Goal: Transaction & Acquisition: Book appointment/travel/reservation

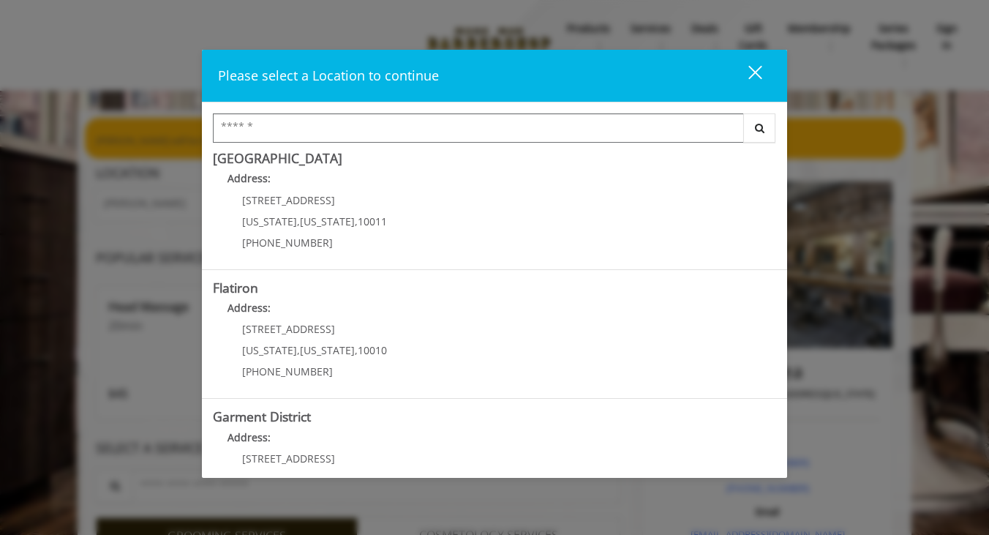
scroll to position [276, 0]
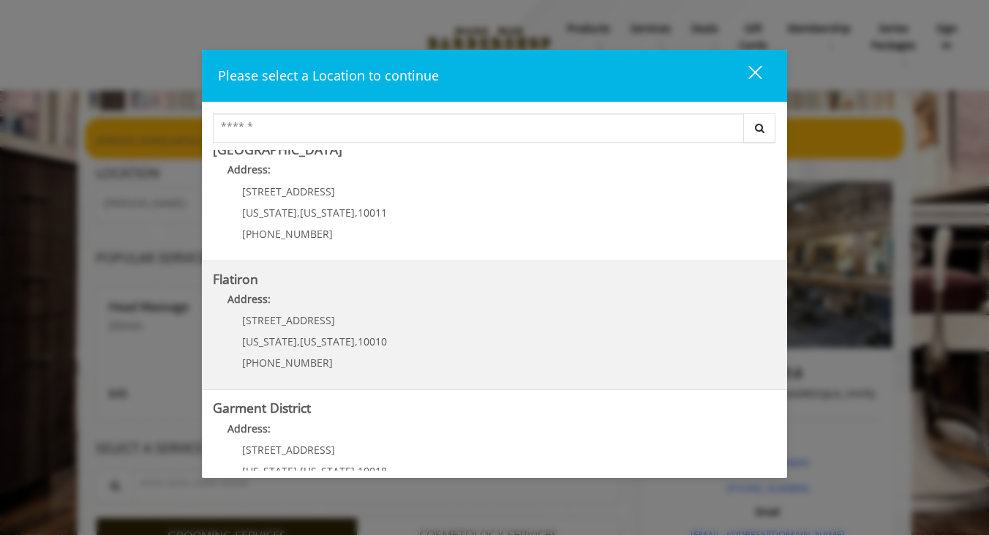
click at [521, 295] on "Address:" at bounding box center [494, 302] width 563 height 23
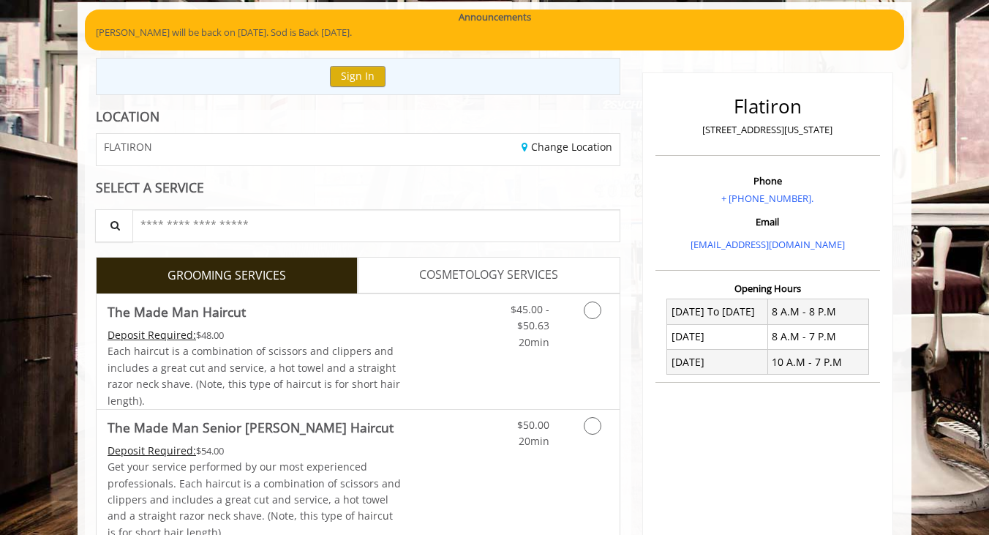
scroll to position [111, 0]
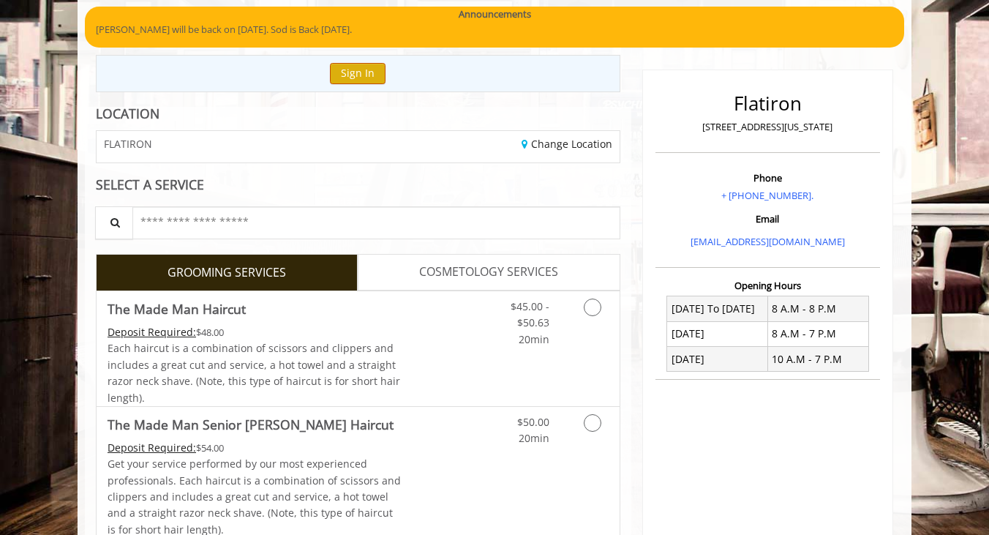
click at [370, 71] on button "Sign In" at bounding box center [358, 73] width 56 height 21
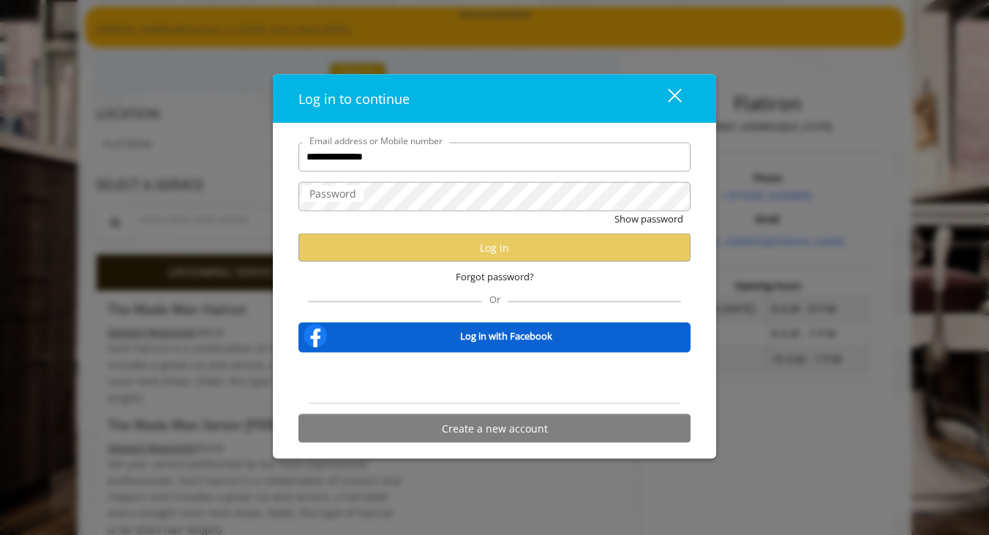
click at [362, 199] on label "Password" at bounding box center [332, 193] width 61 height 16
click at [612, 130] on div "**********" at bounding box center [494, 291] width 443 height 336
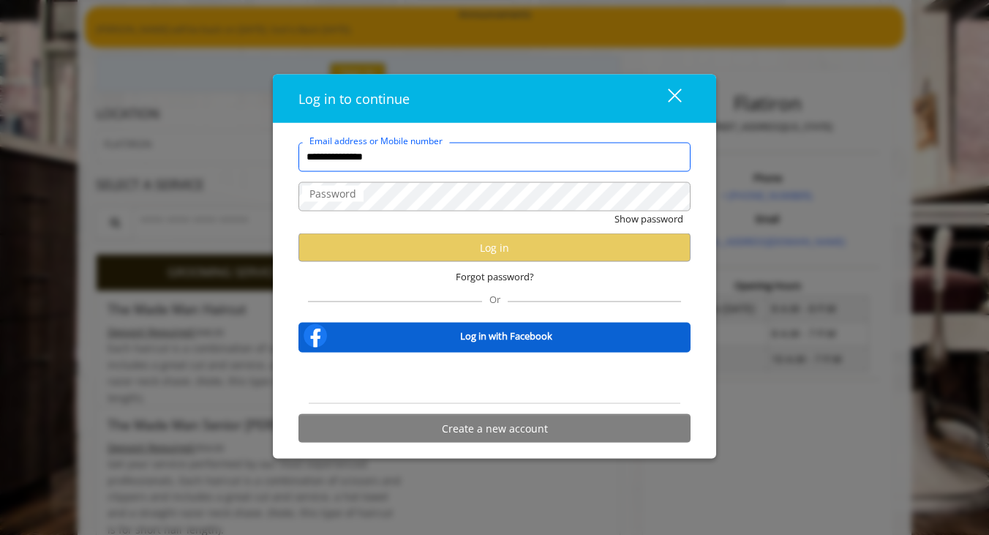
click at [428, 163] on input "**********" at bounding box center [494, 156] width 392 height 29
type input "*"
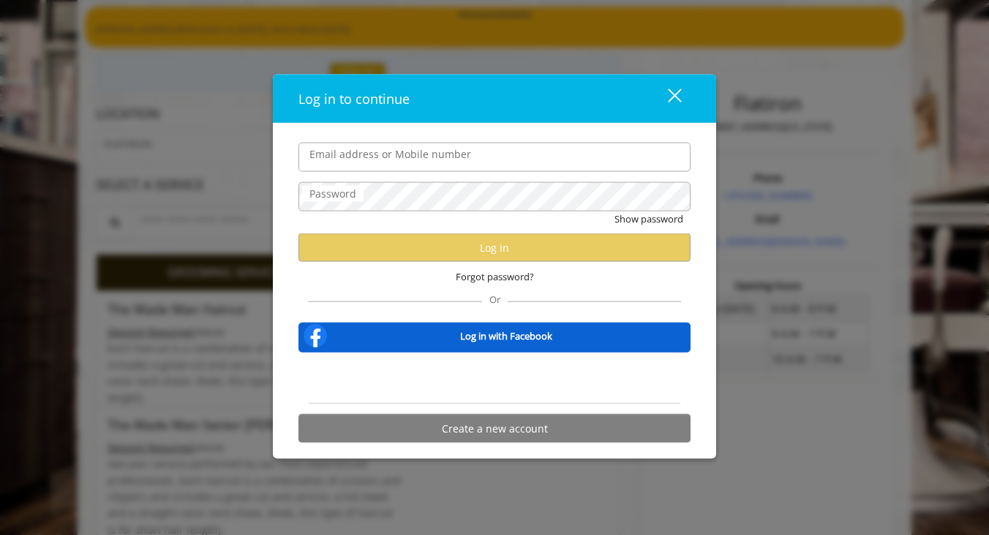
click at [758, 146] on div "Log in to continue close Email address or Mobile number Password Show password …" at bounding box center [494, 267] width 989 height 535
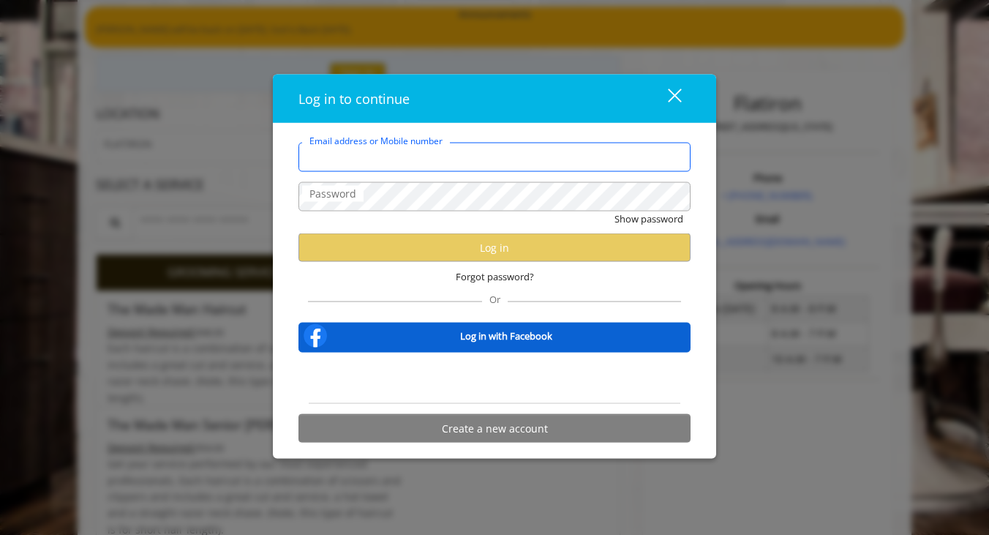
click at [554, 155] on input "Email address or Mobile number" at bounding box center [494, 156] width 392 height 29
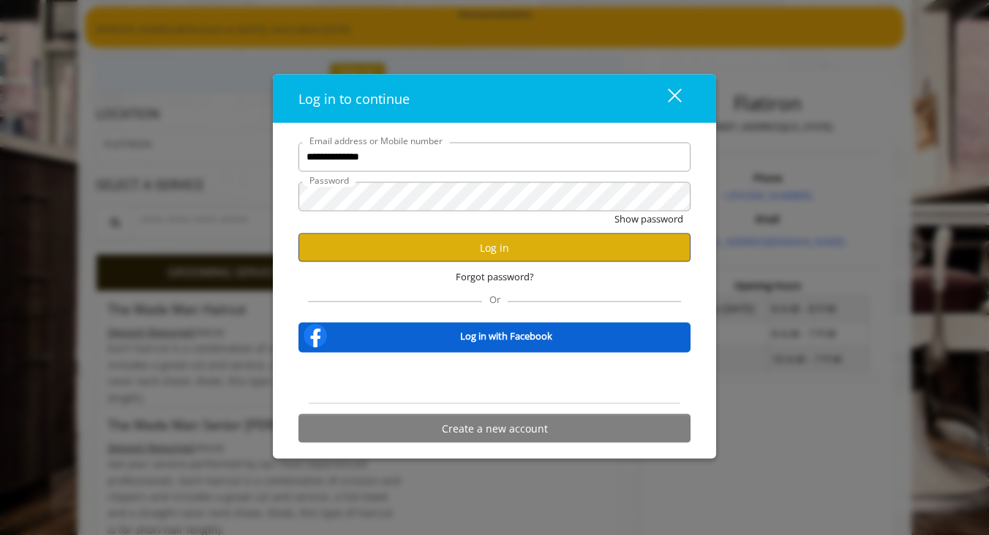
click at [463, 247] on button "Log in" at bounding box center [494, 247] width 392 height 29
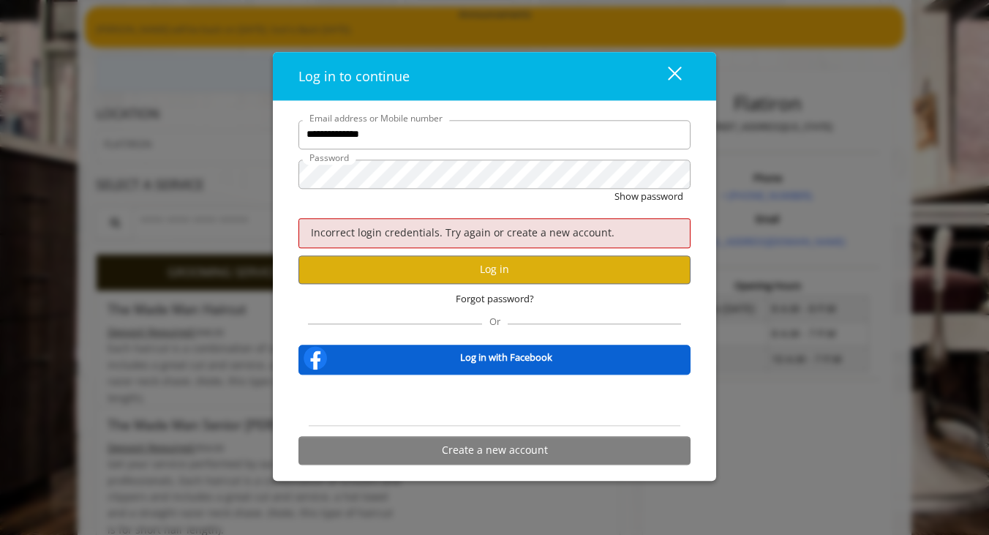
drag, startPoint x: 486, startPoint y: 75, endPoint x: 567, endPoint y: 156, distance: 114.3
click at [567, 156] on div "**********" at bounding box center [494, 267] width 443 height 428
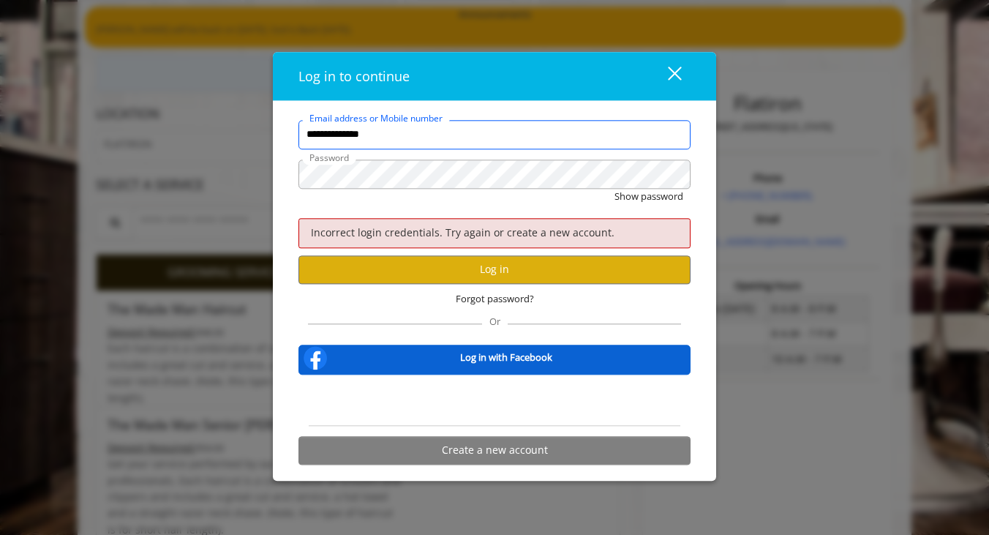
click at [427, 137] on input "**********" at bounding box center [494, 134] width 392 height 29
click at [368, 135] on input "**********" at bounding box center [494, 134] width 392 height 29
type input "**********"
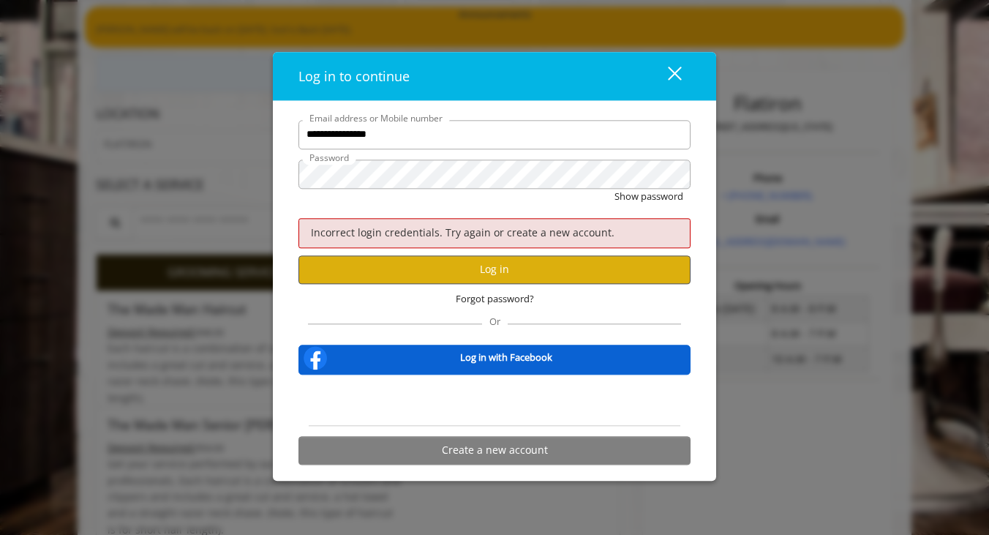
click at [456, 273] on button "Log in" at bounding box center [494, 269] width 392 height 29
click at [676, 73] on div "close dialog" at bounding box center [675, 74] width 14 height 14
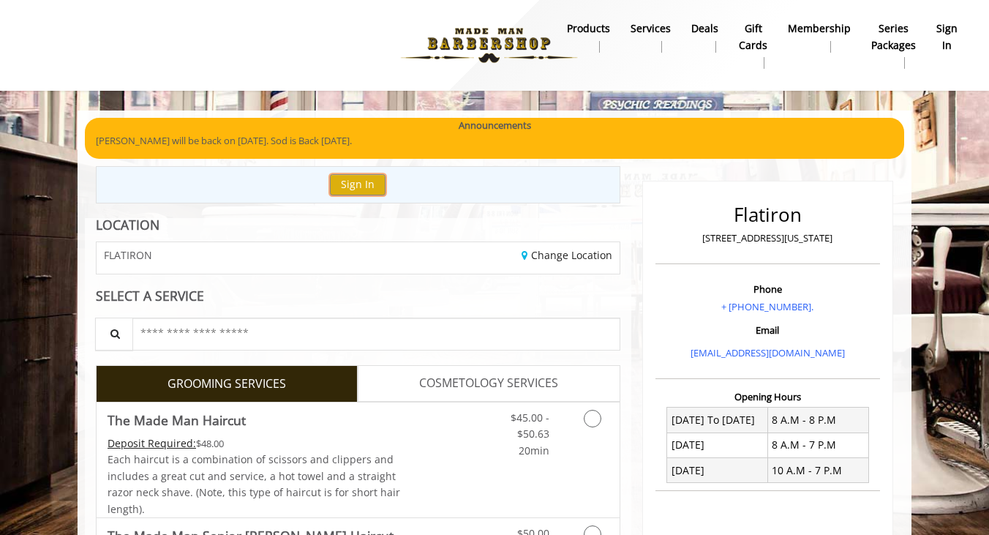
scroll to position [0, 0]
click at [948, 48] on b "sign in" at bounding box center [946, 36] width 21 height 33
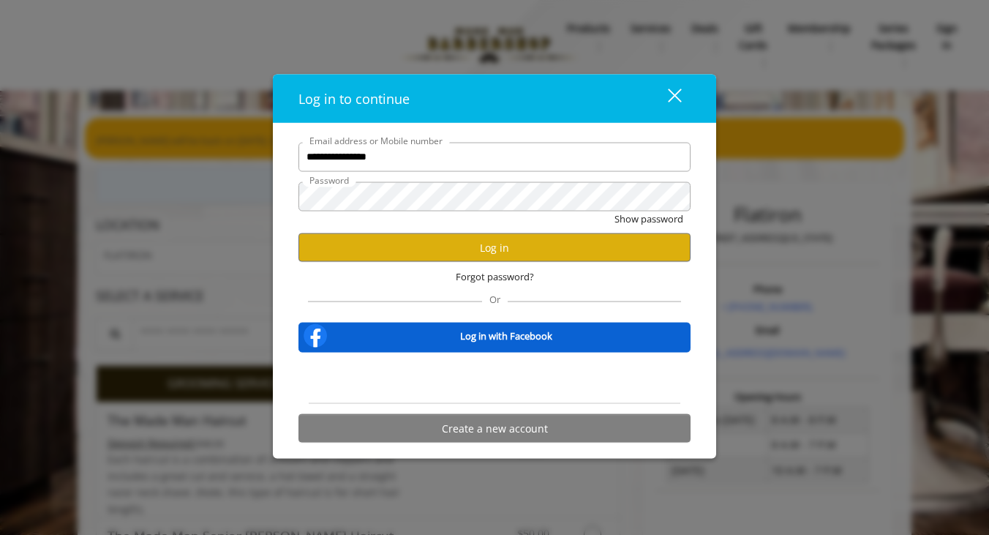
click at [671, 105] on div "close" at bounding box center [665, 99] width 29 height 22
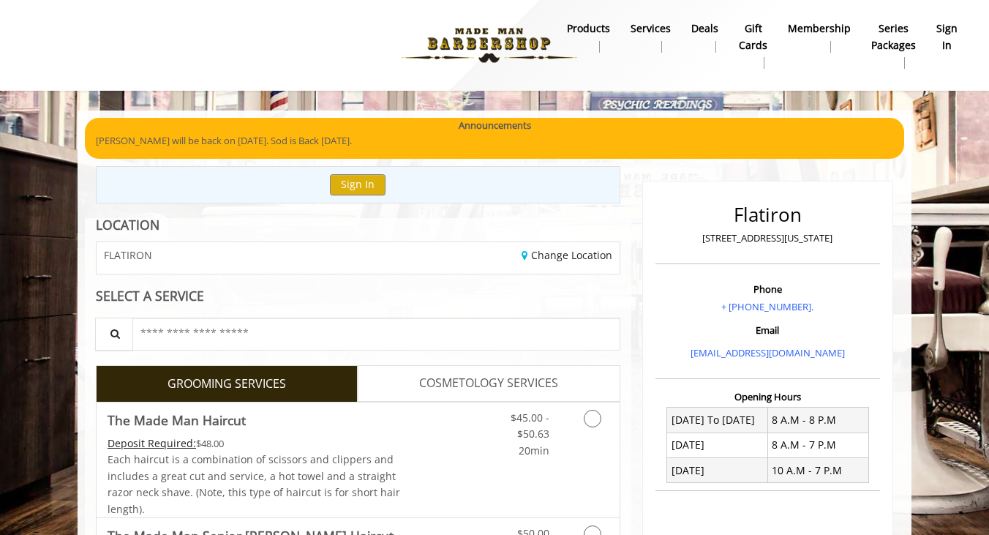
click at [940, 34] on b "sign in" at bounding box center [946, 36] width 21 height 33
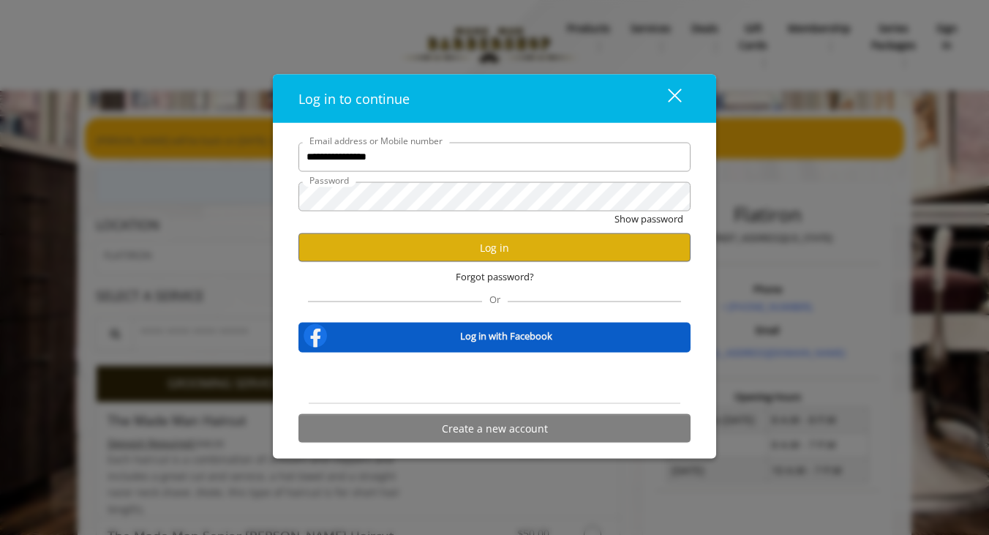
click at [605, 339] on span "Log in with Facebook" at bounding box center [506, 335] width 352 height 15
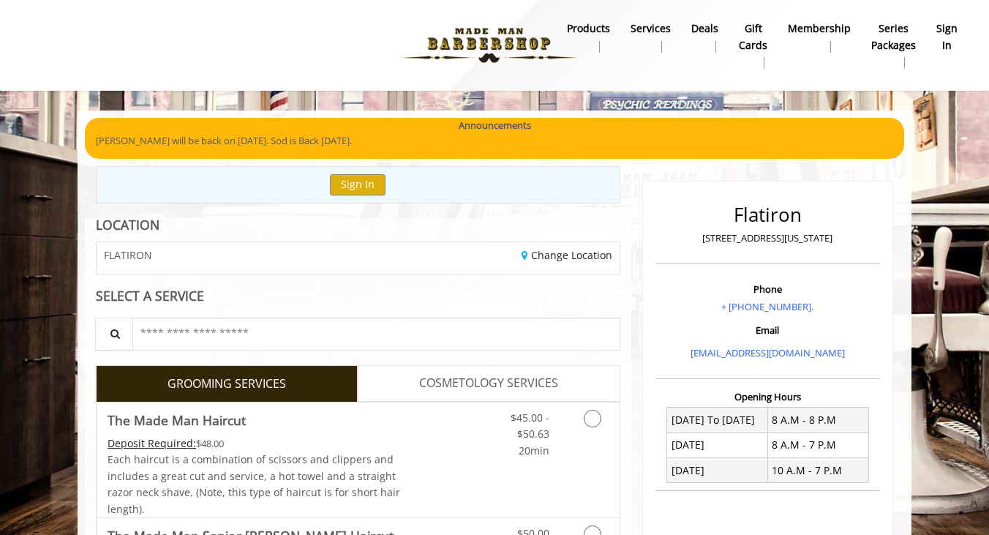
click at [946, 37] on b "sign in" at bounding box center [946, 36] width 21 height 33
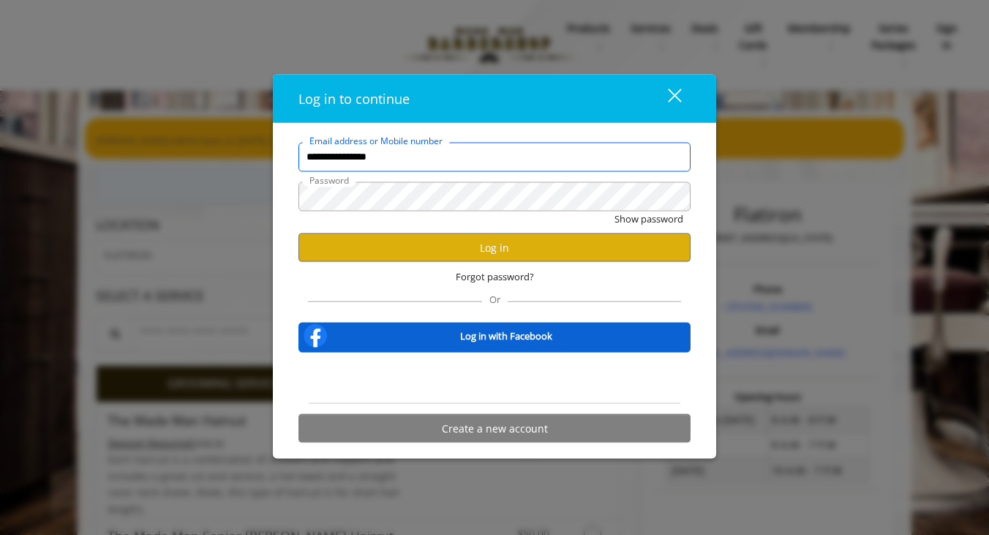
drag, startPoint x: 475, startPoint y: 163, endPoint x: 302, endPoint y: 156, distance: 172.7
click at [302, 156] on input "**********" at bounding box center [494, 156] width 392 height 29
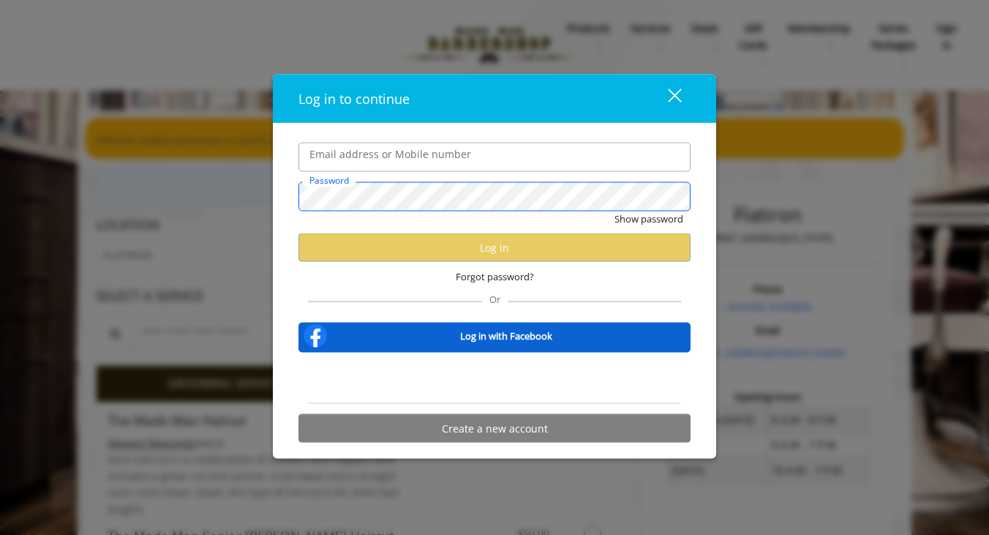
click at [303, 181] on div "Password" at bounding box center [494, 195] width 392 height 29
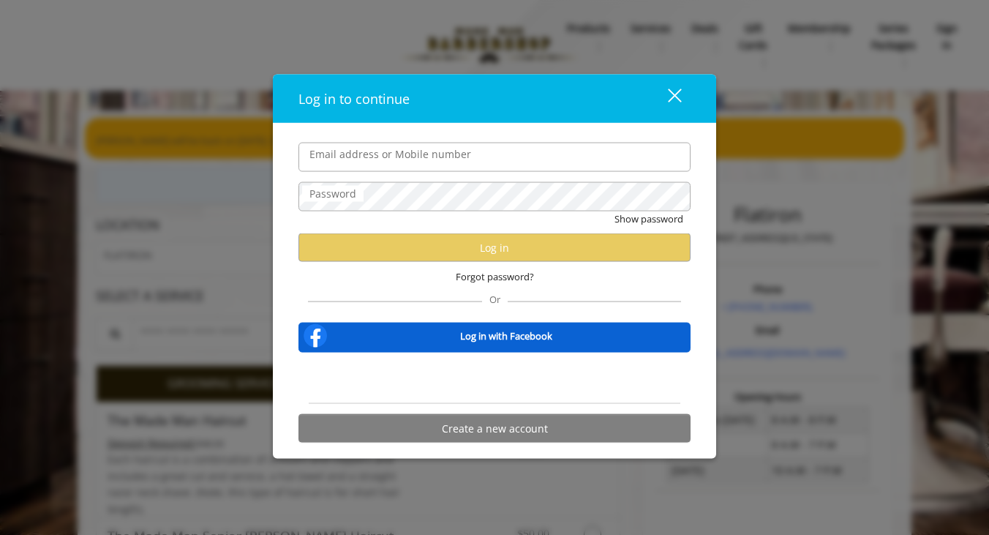
click at [331, 150] on label "Email address or Mobile number" at bounding box center [390, 154] width 176 height 16
click at [331, 150] on input "Email address or Mobile number" at bounding box center [494, 156] width 392 height 29
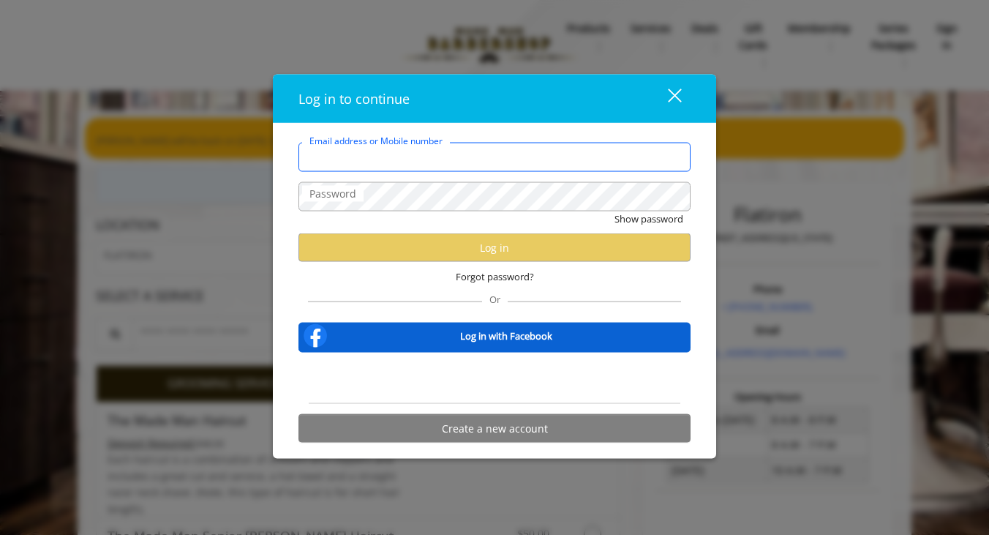
type input "**********"
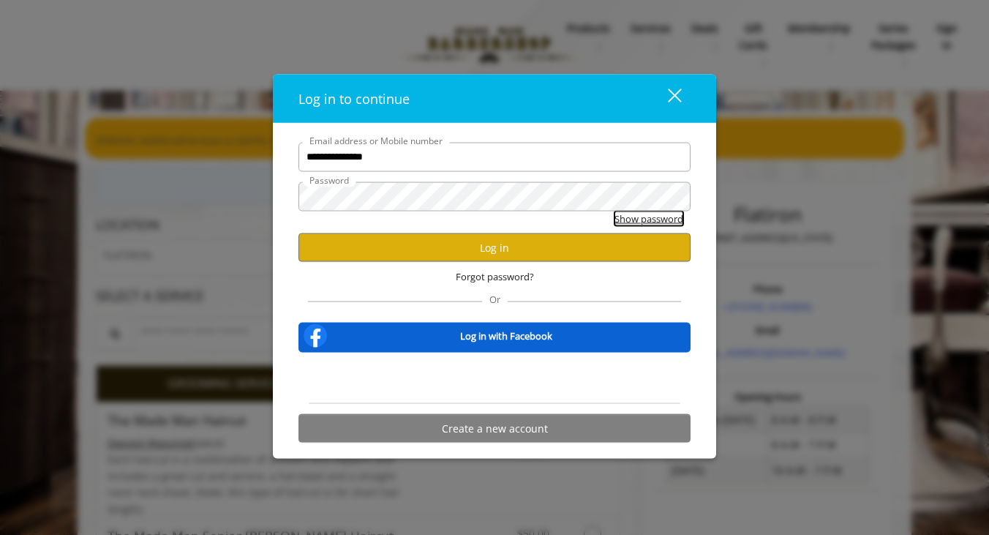
click at [676, 219] on button "Show password" at bounding box center [648, 218] width 69 height 15
click at [591, 245] on button "Log in" at bounding box center [494, 247] width 392 height 29
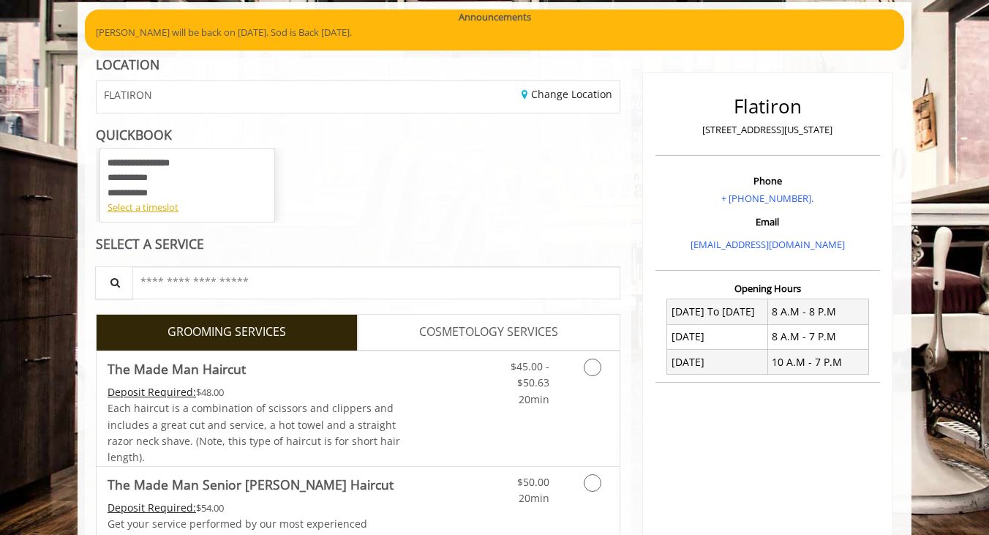
scroll to position [114, 0]
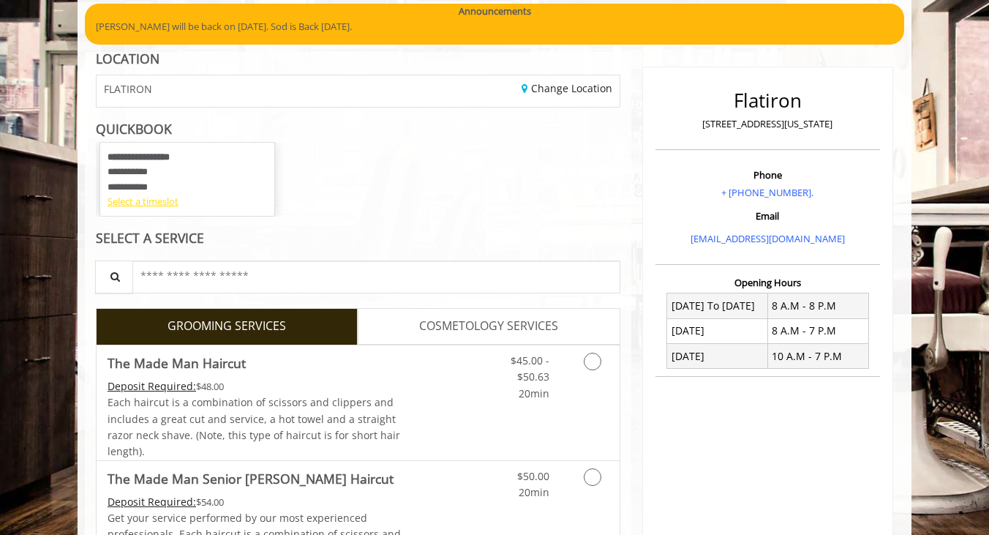
click at [157, 204] on div "Select a timeslot" at bounding box center [186, 201] width 159 height 15
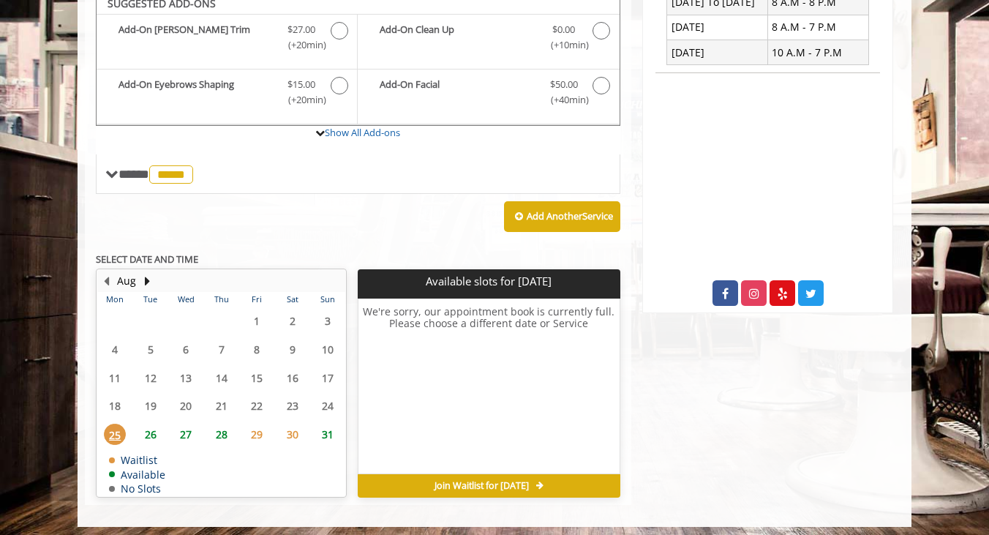
scroll to position [417, 0]
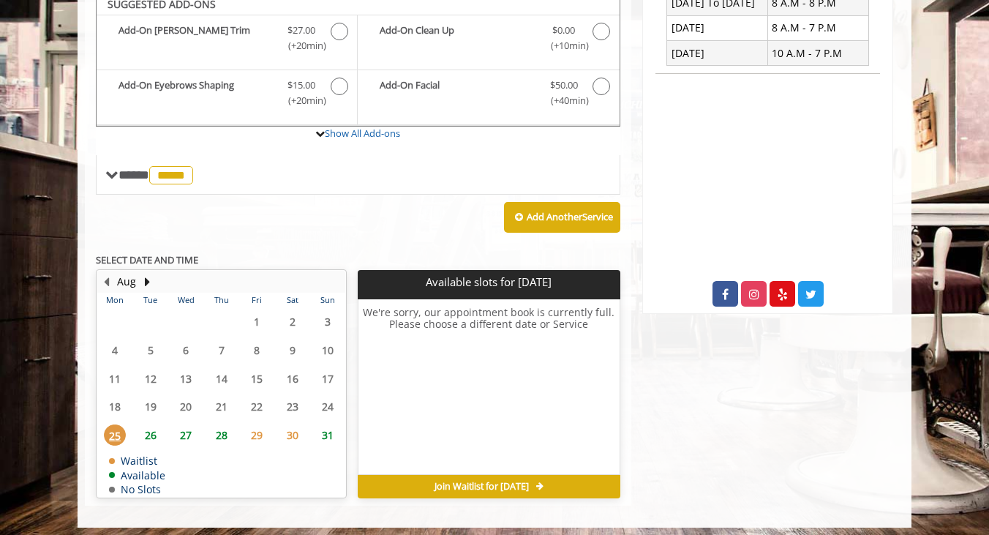
click at [151, 434] on span "26" at bounding box center [151, 434] width 22 height 21
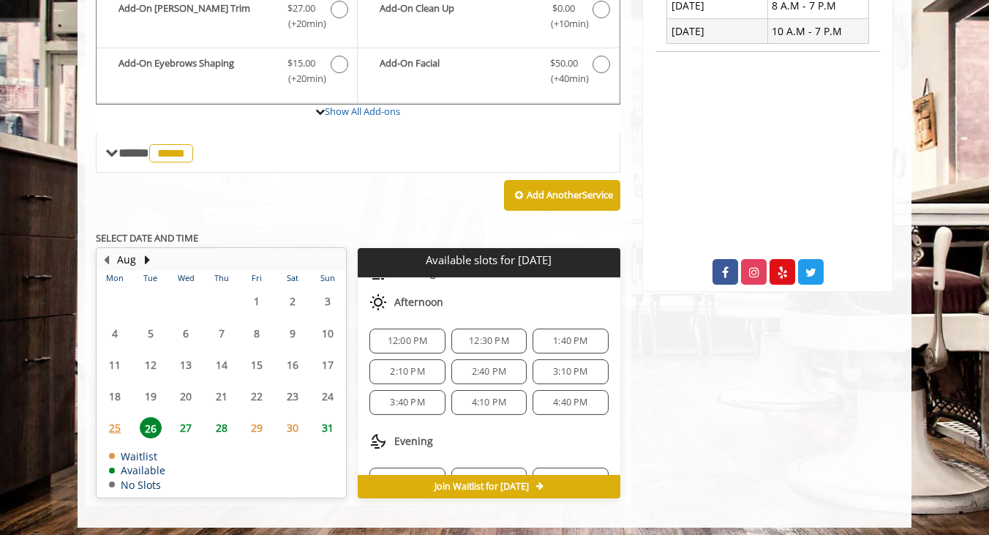
scroll to position [131, 0]
click at [560, 363] on span "3:10 PM" at bounding box center [570, 369] width 34 height 12
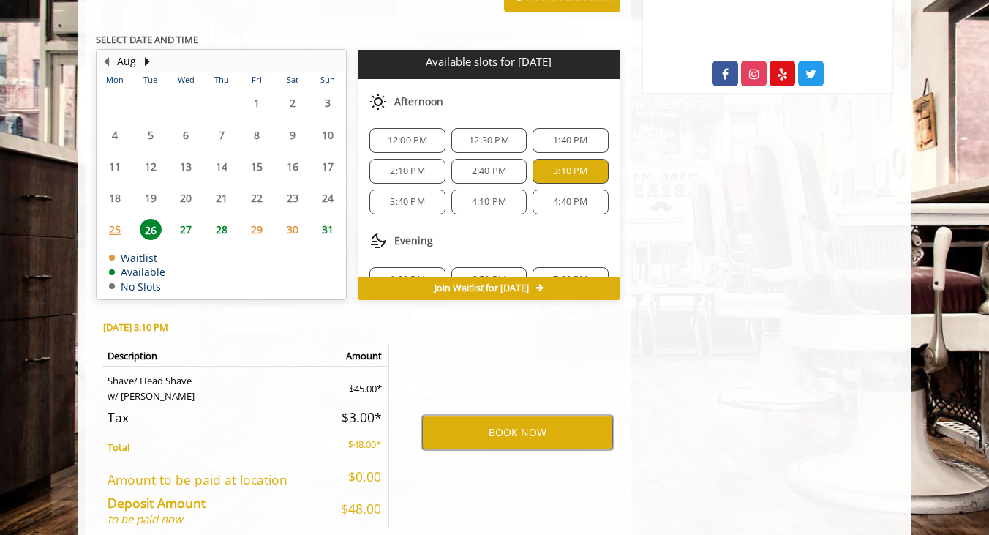
scroll to position [668, 0]
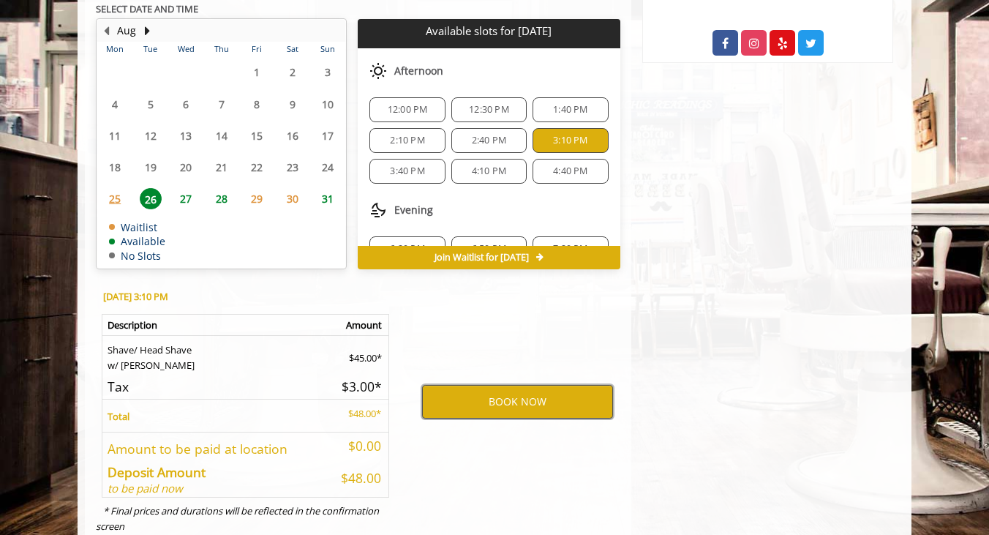
click at [542, 398] on button "BOOK NOW" at bounding box center [517, 402] width 191 height 34
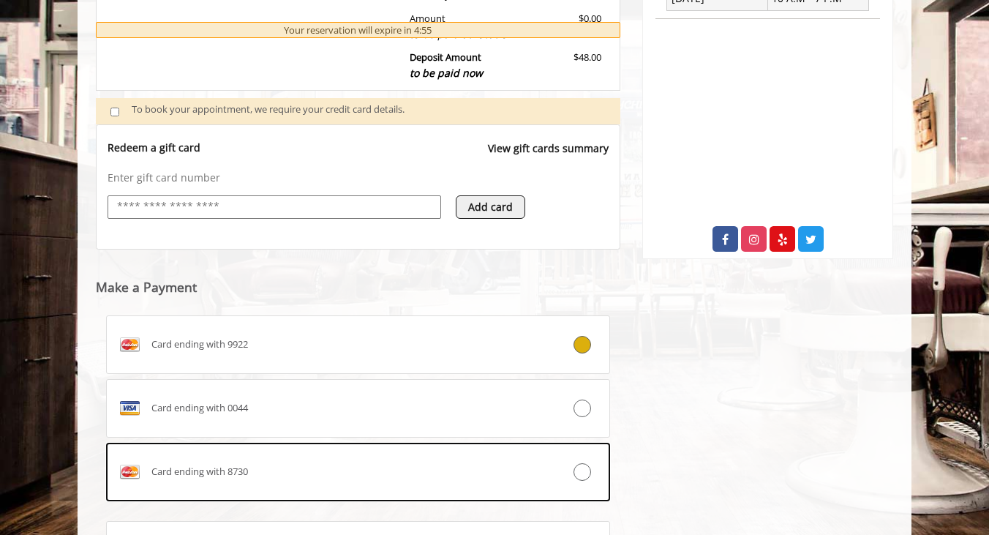
scroll to position [510, 0]
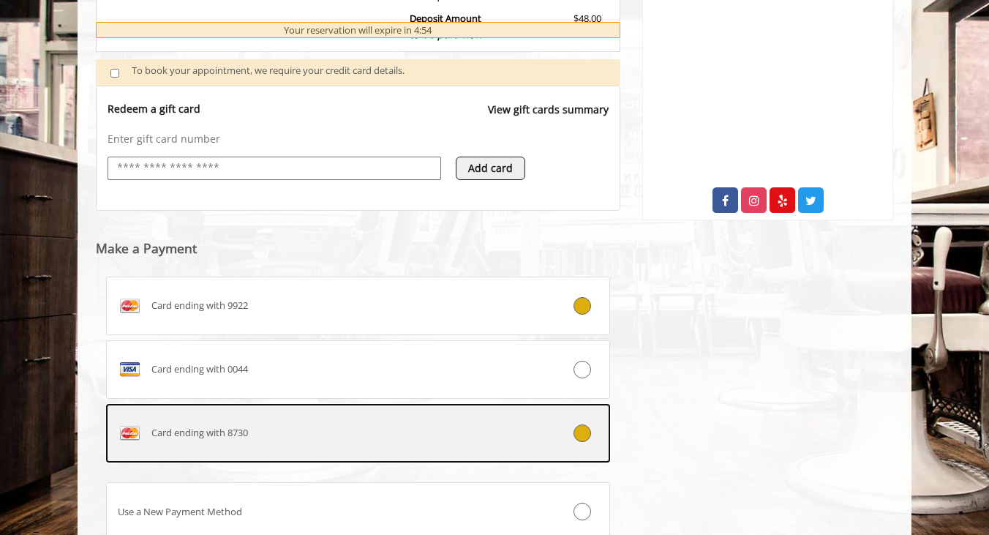
click at [564, 408] on label "Card ending with 8730" at bounding box center [358, 433] width 504 height 59
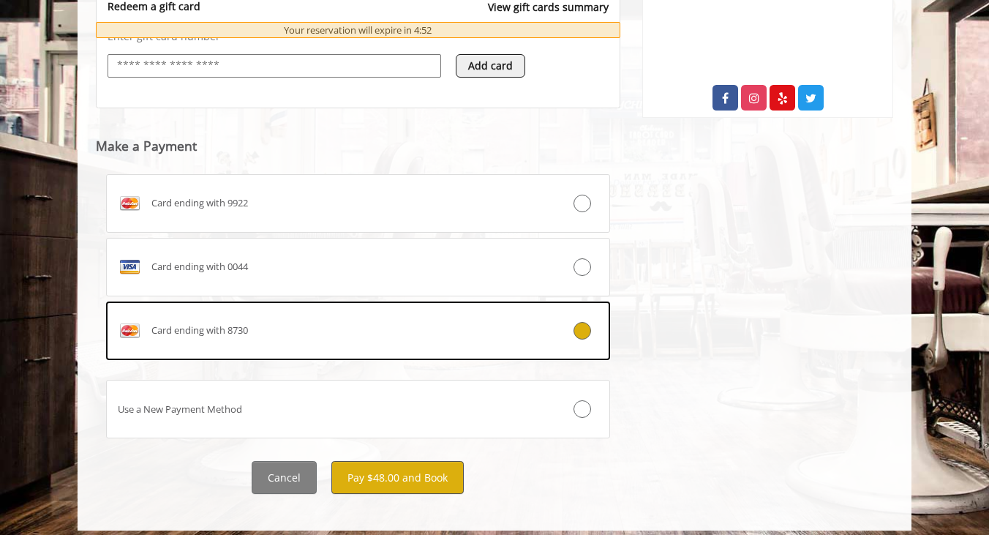
click at [394, 469] on button "Pay $48.00 and Book" at bounding box center [397, 477] width 132 height 33
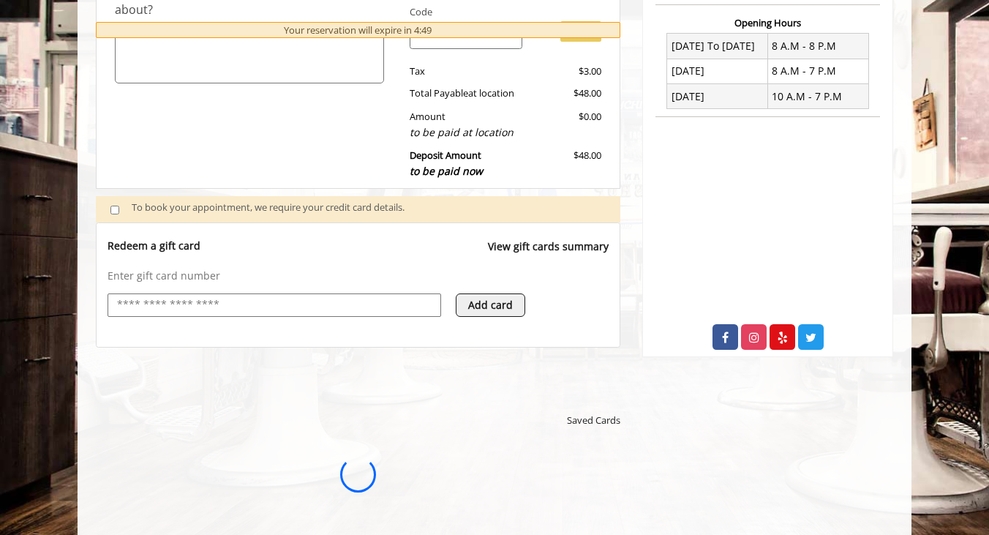
scroll to position [0, 0]
